Goal: Transaction & Acquisition: Purchase product/service

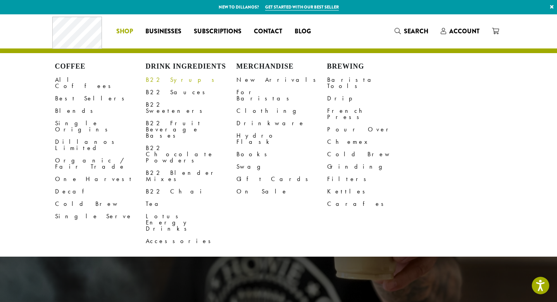
click at [148, 81] on link "B22 Syrups" at bounding box center [191, 80] width 91 height 12
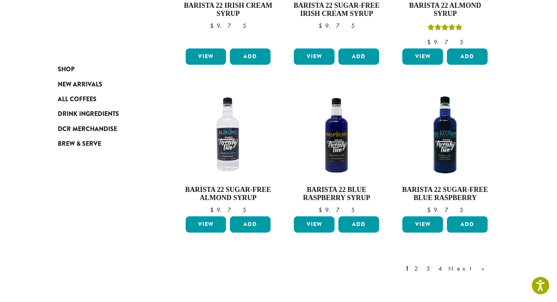
scroll to position [610, 0]
click at [470, 216] on button "Add" at bounding box center [467, 224] width 41 height 16
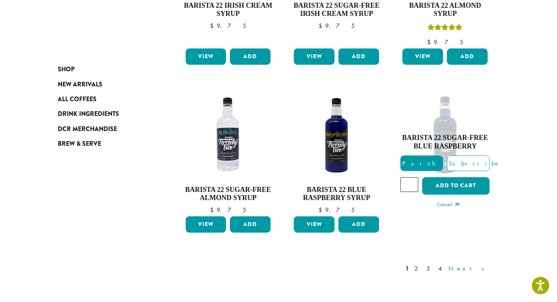
click at [478, 264] on link "Next »" at bounding box center [469, 268] width 45 height 9
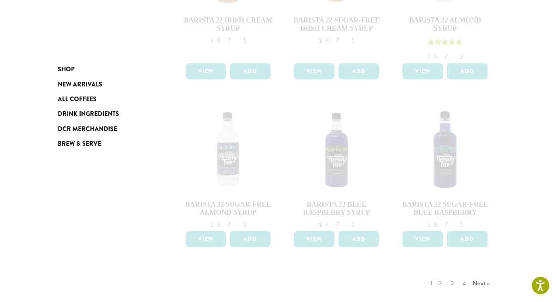
scroll to position [596, 0]
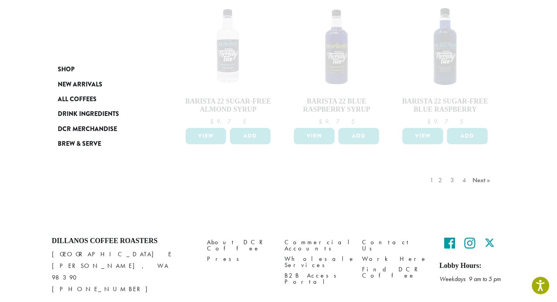
scroll to position [708, 0]
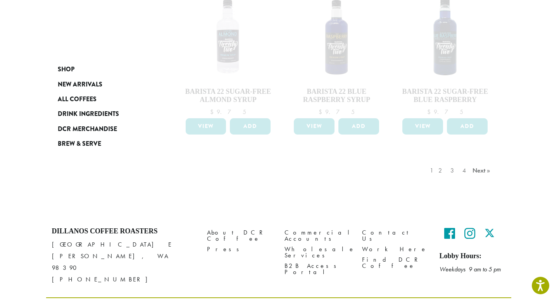
click at [447, 160] on div "1 2 3 4 Next »" at bounding box center [462, 178] width 66 height 36
click at [447, 161] on div "1 2 3 4 Next »" at bounding box center [462, 178] width 66 height 36
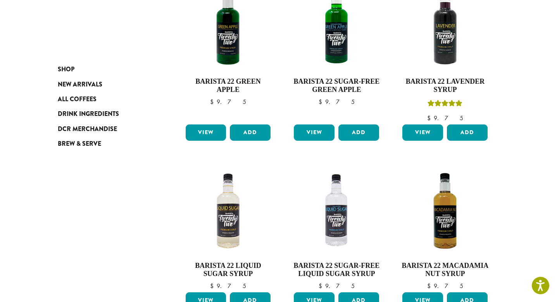
scroll to position [391, 0]
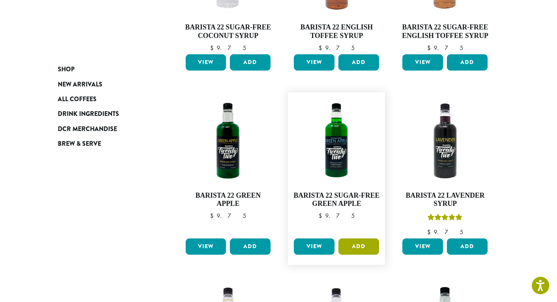
click at [358, 249] on button "Add" at bounding box center [359, 247] width 41 height 16
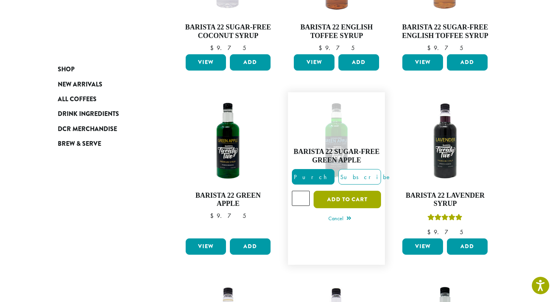
click at [336, 199] on button "Add to cart" at bounding box center [347, 199] width 67 height 17
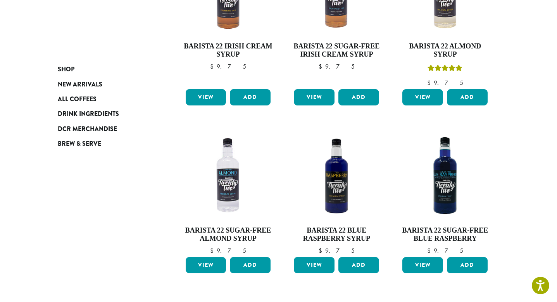
scroll to position [576, 0]
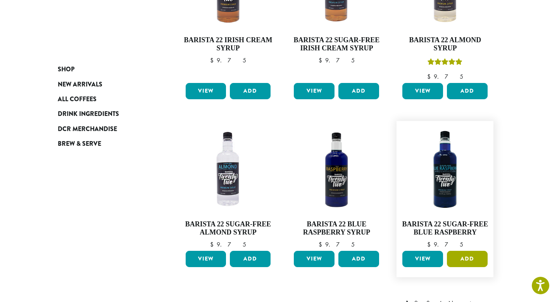
click at [464, 251] on button "Add" at bounding box center [467, 259] width 41 height 16
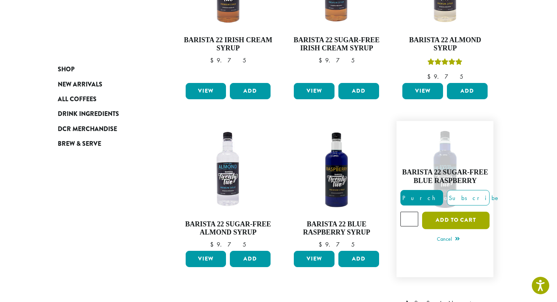
click at [463, 212] on button "Add to cart" at bounding box center [455, 220] width 67 height 17
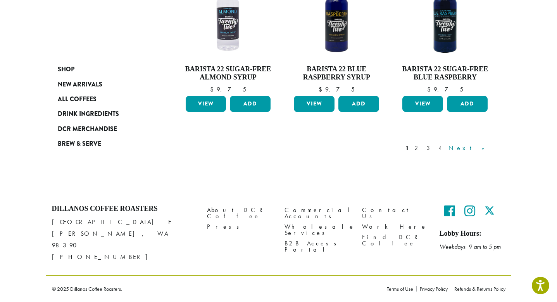
scroll to position [708, 0]
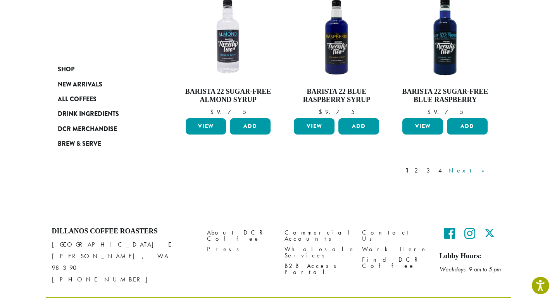
click at [484, 166] on link "Next »" at bounding box center [469, 170] width 45 height 9
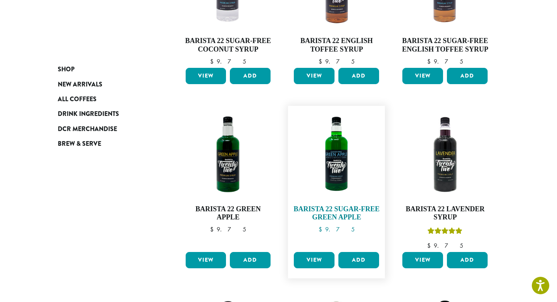
scroll to position [445, 0]
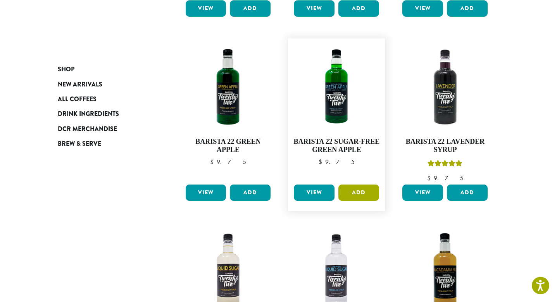
click at [355, 195] on button "Add" at bounding box center [359, 193] width 41 height 16
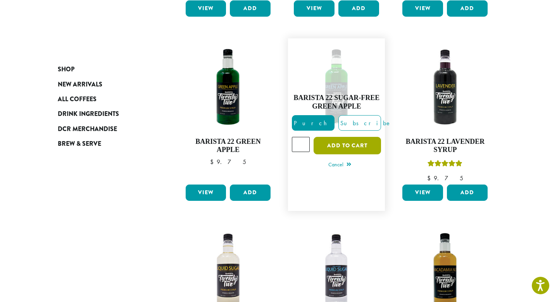
click at [350, 145] on button "Add to cart" at bounding box center [347, 145] width 67 height 17
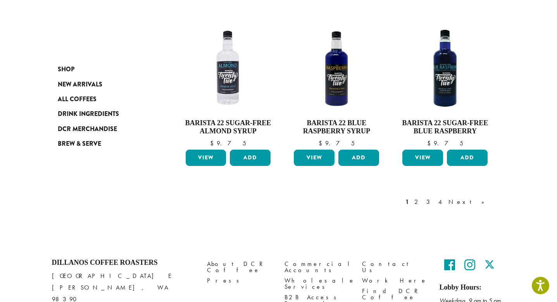
scroll to position [746, 0]
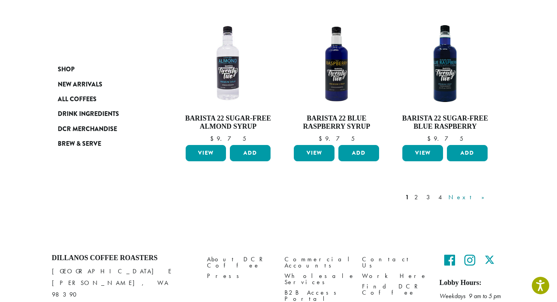
click at [479, 193] on link "Next »" at bounding box center [469, 197] width 45 height 9
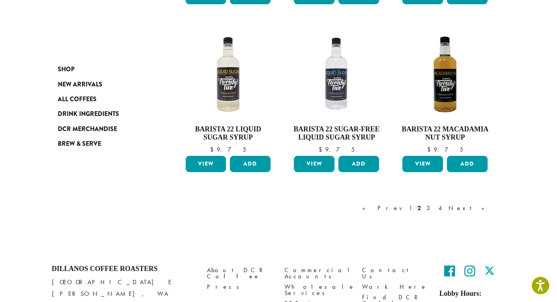
scroll to position [660, 0]
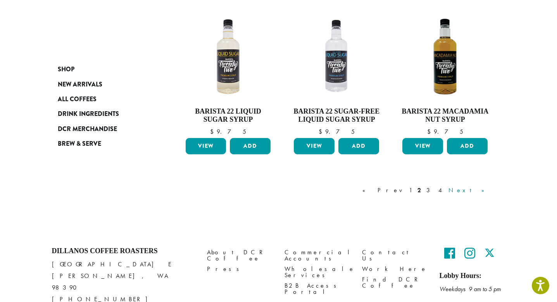
click at [482, 190] on link "Next »" at bounding box center [469, 190] width 45 height 9
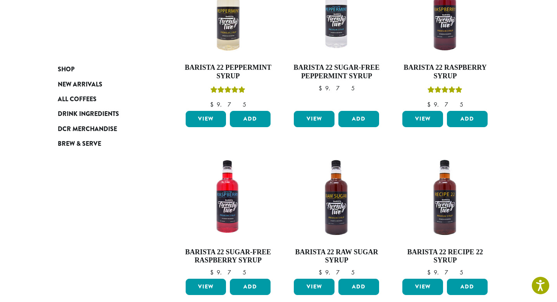
scroll to position [351, 0]
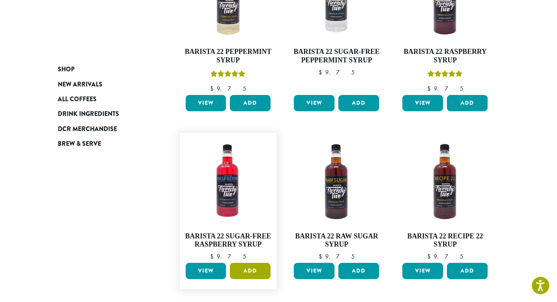
click at [254, 273] on button "Add" at bounding box center [250, 271] width 41 height 16
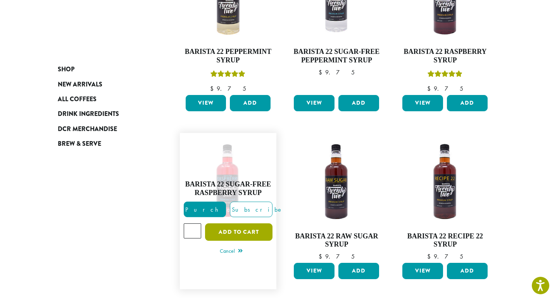
click at [256, 235] on button "Add to cart" at bounding box center [238, 231] width 67 height 17
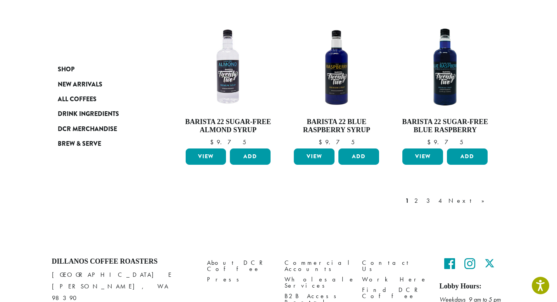
scroll to position [749, 0]
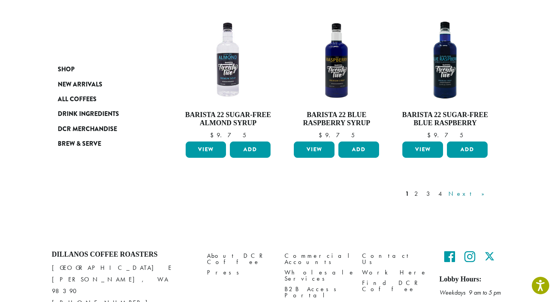
click at [483, 189] on link "Next »" at bounding box center [469, 193] width 45 height 9
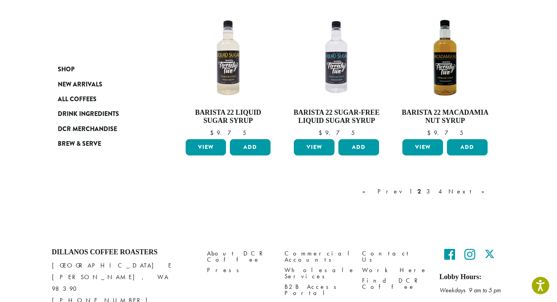
scroll to position [692, 0]
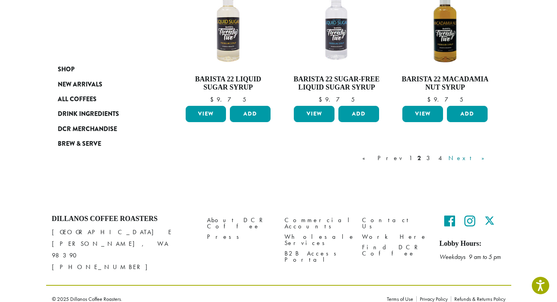
click at [478, 157] on link "Next »" at bounding box center [469, 158] width 45 height 9
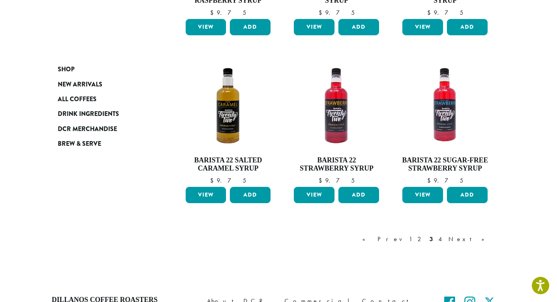
scroll to position [632, 0]
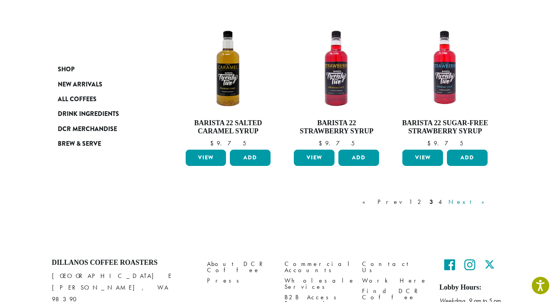
click at [480, 203] on link "Next »" at bounding box center [469, 201] width 45 height 9
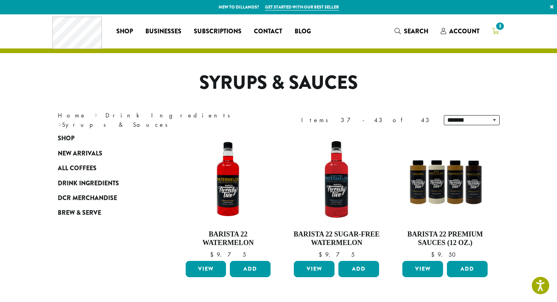
click at [496, 33] on icon "3" at bounding box center [495, 31] width 7 height 6
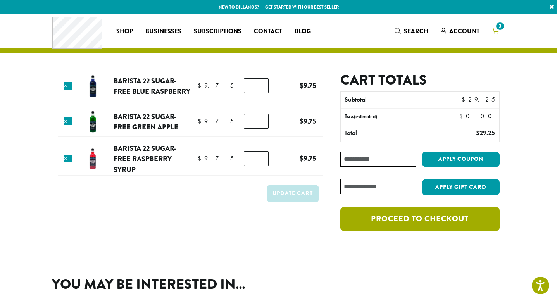
click at [359, 219] on link "Proceed to checkout" at bounding box center [420, 219] width 159 height 24
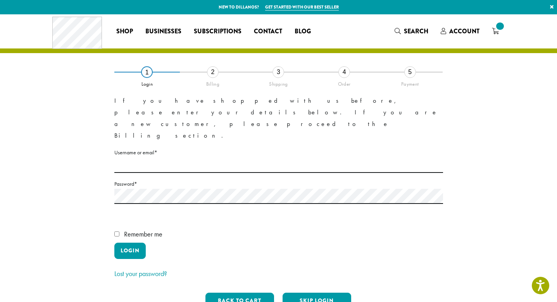
click at [163, 140] on form "If you have shopped with us before, please enter your details below. If you are…" at bounding box center [278, 187] width 329 height 185
click at [331, 293] on button "Skip Login" at bounding box center [317, 301] width 69 height 16
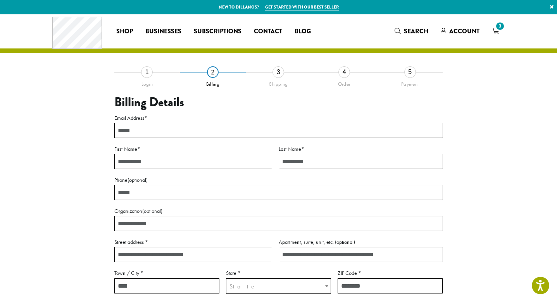
click at [143, 127] on input "Email Address *" at bounding box center [278, 130] width 329 height 15
type input "**********"
type input "*******"
type input "******"
type input "**********"
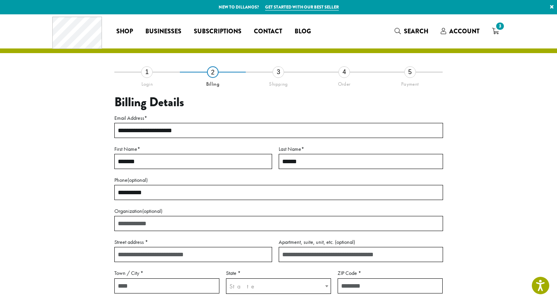
type input "**********"
select select "**"
type input "*****"
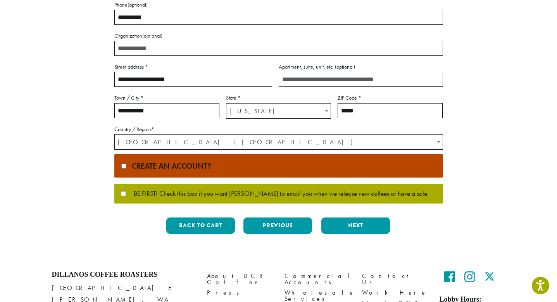
scroll to position [176, 0]
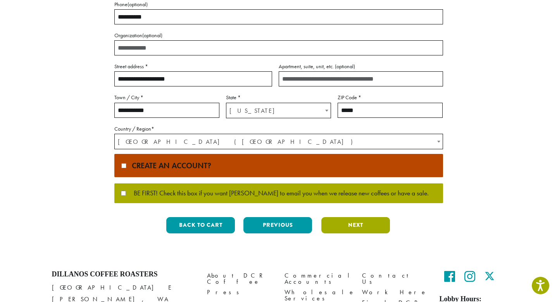
click at [361, 227] on button "Next" at bounding box center [356, 225] width 69 height 16
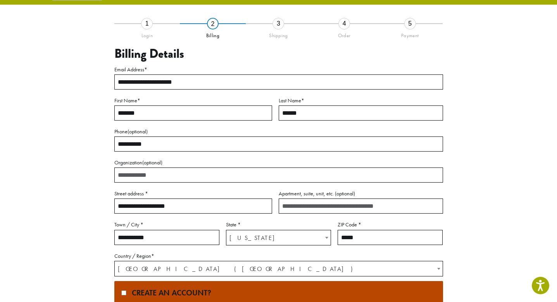
scroll to position [25, 0]
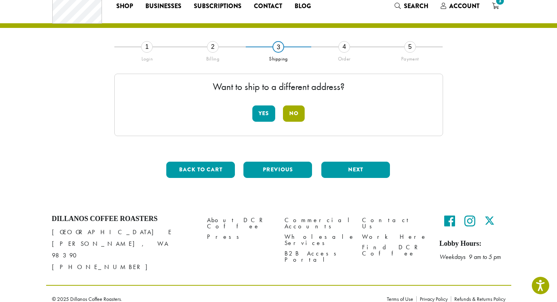
click at [291, 113] on button "No" at bounding box center [294, 114] width 22 height 16
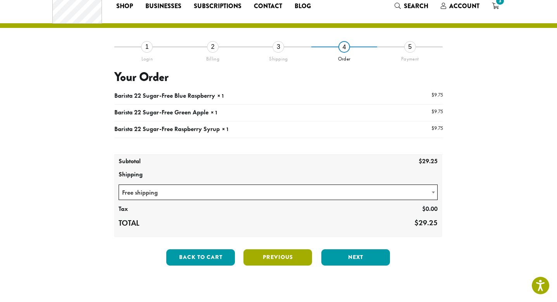
click at [262, 260] on button "Previous" at bounding box center [278, 257] width 69 height 16
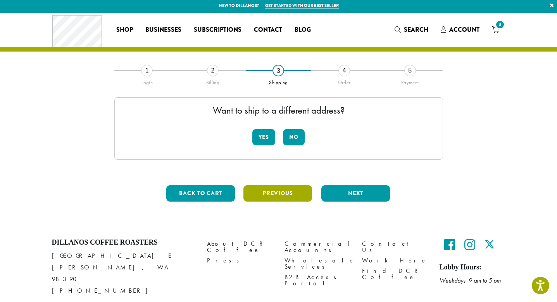
scroll to position [0, 0]
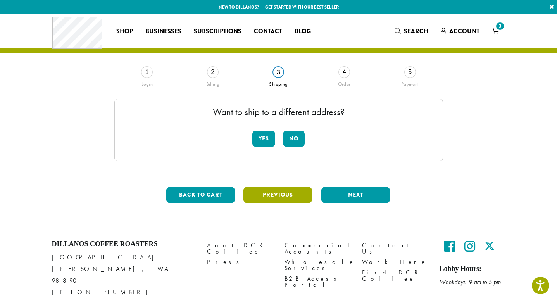
click at [267, 194] on button "Previous" at bounding box center [278, 195] width 69 height 16
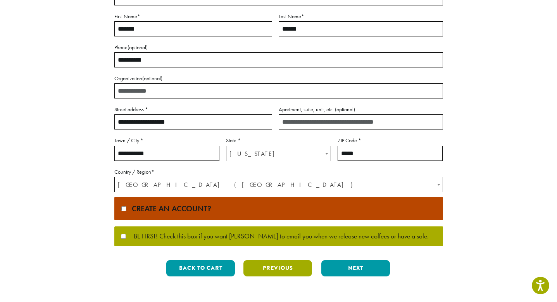
scroll to position [133, 0]
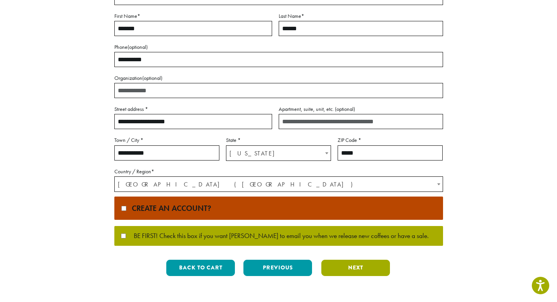
click at [344, 266] on button "Next" at bounding box center [356, 268] width 69 height 16
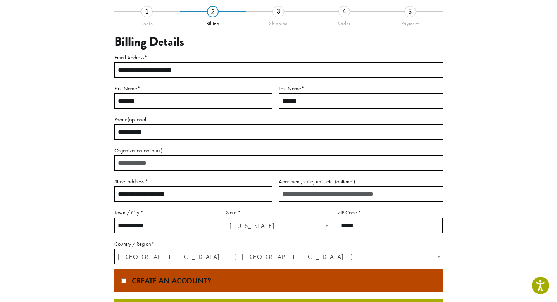
scroll to position [25, 0]
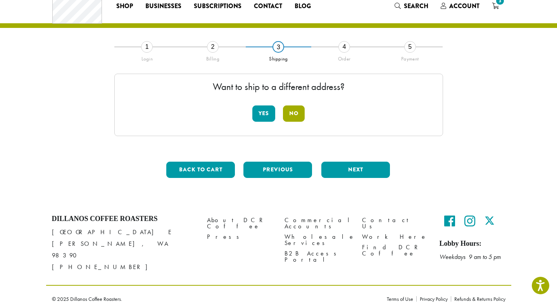
click at [291, 112] on button "No" at bounding box center [294, 114] width 22 height 16
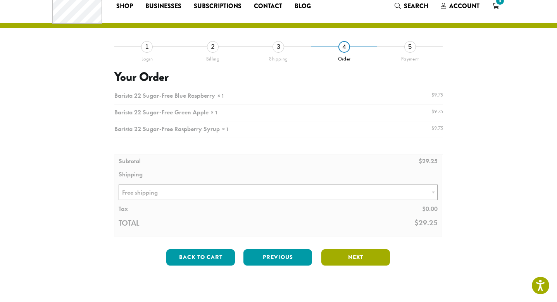
click at [343, 256] on button "Next" at bounding box center [356, 257] width 69 height 16
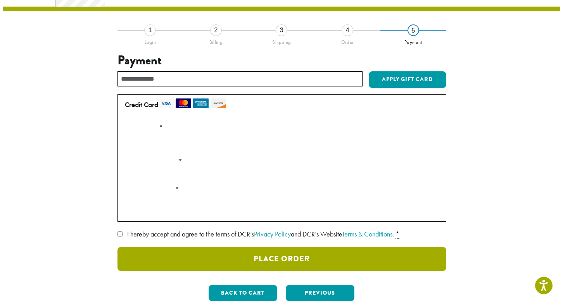
scroll to position [42, 0]
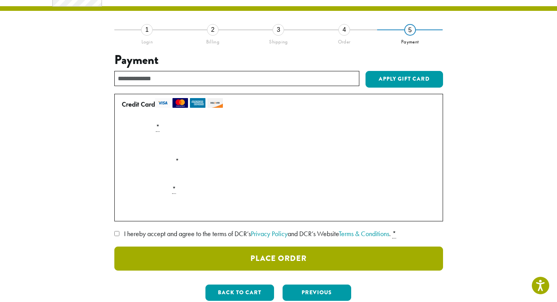
click at [281, 258] on button "Place Order" at bounding box center [278, 259] width 329 height 24
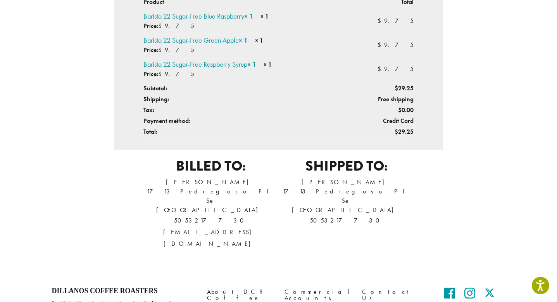
scroll to position [232, 0]
